Goal: Transaction & Acquisition: Subscribe to service/newsletter

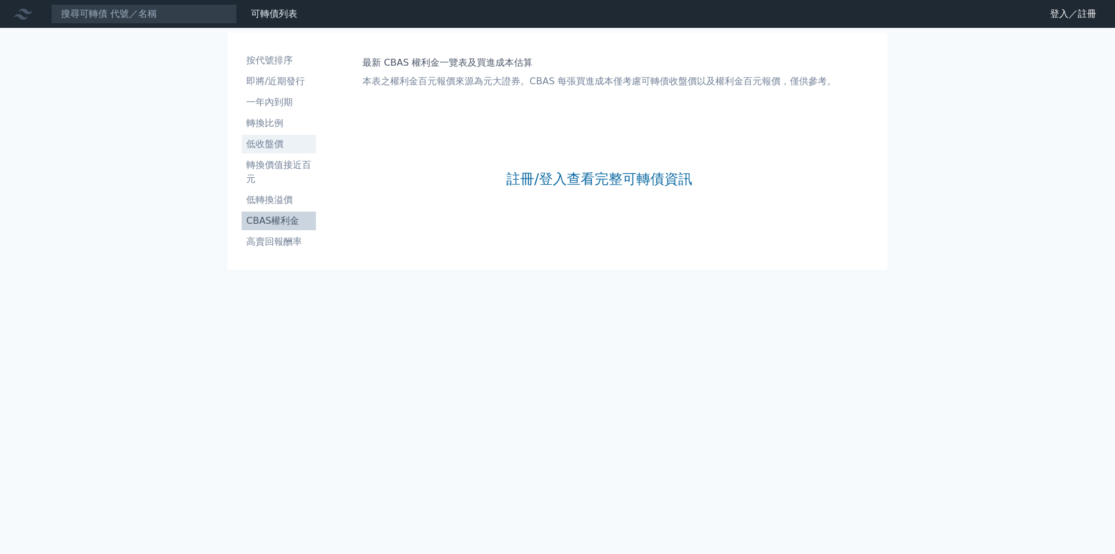
click at [282, 144] on li "低收盤價" at bounding box center [279, 144] width 74 height 14
click at [281, 122] on li "轉換比例" at bounding box center [279, 123] width 74 height 14
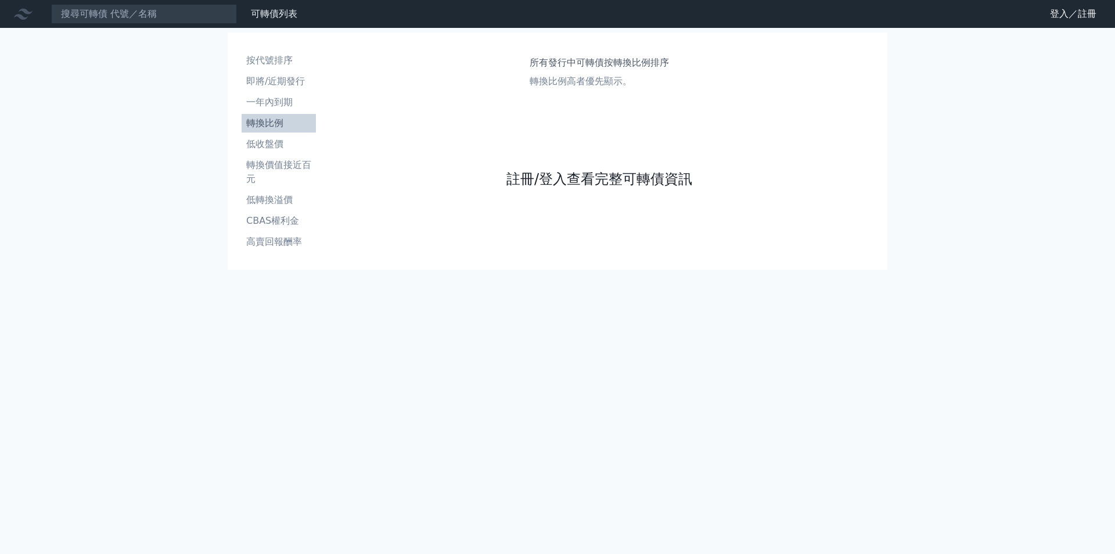
click at [636, 180] on link "註冊/登入查看完整可轉債資訊" at bounding box center [599, 179] width 186 height 19
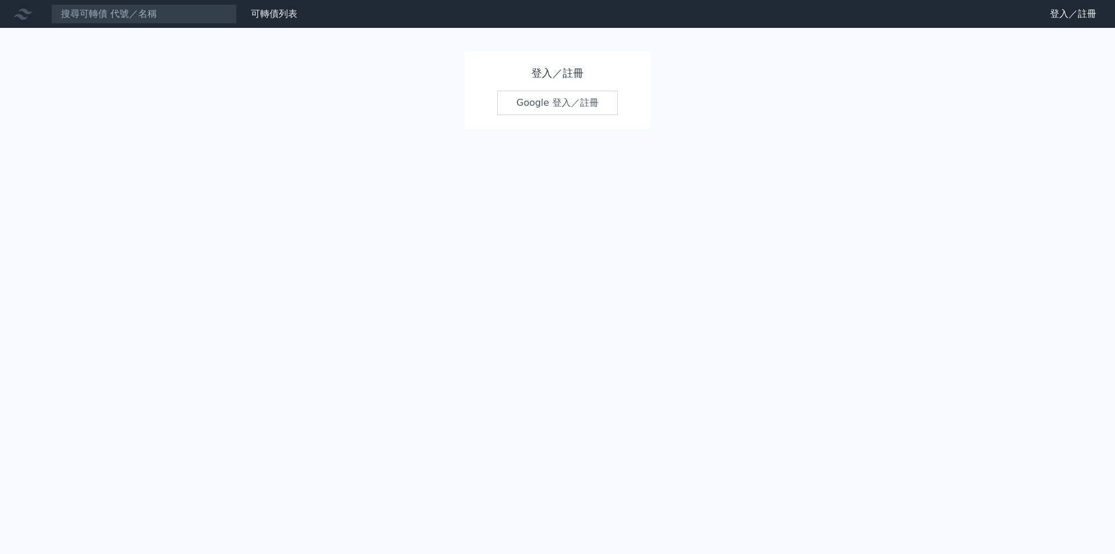
click at [574, 101] on link "Google 登入／註冊" at bounding box center [557, 103] width 121 height 24
